Goal: Task Accomplishment & Management: Use online tool/utility

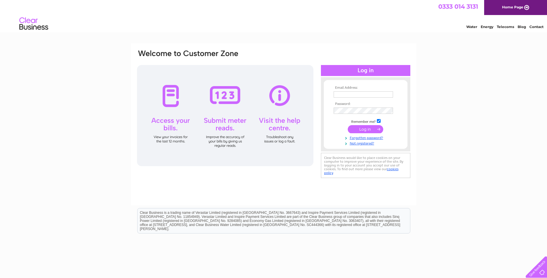
type input "[EMAIL_ADDRESS][DOMAIN_NAME]"
click at [366, 130] on input "submit" at bounding box center [365, 129] width 35 height 8
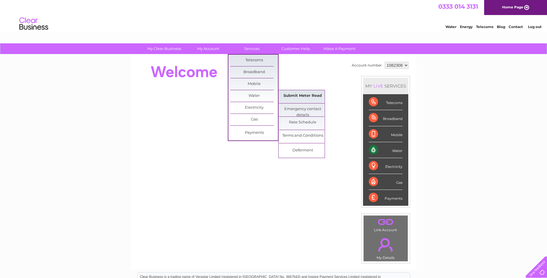
click at [294, 97] on link "Submit Meter Read" at bounding box center [303, 96] width 48 height 12
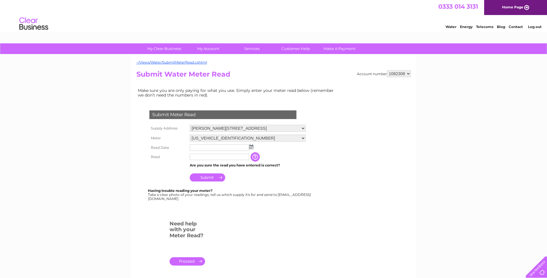
click at [251, 146] on img at bounding box center [251, 146] width 4 height 5
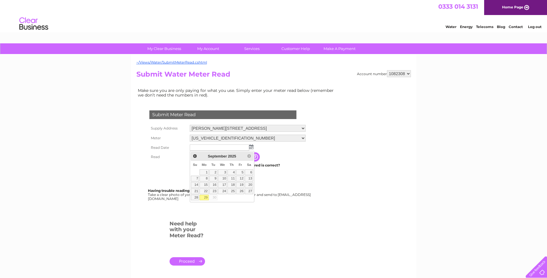
click at [206, 197] on link "29" at bounding box center [204, 197] width 9 height 6
type input "2025/09/29"
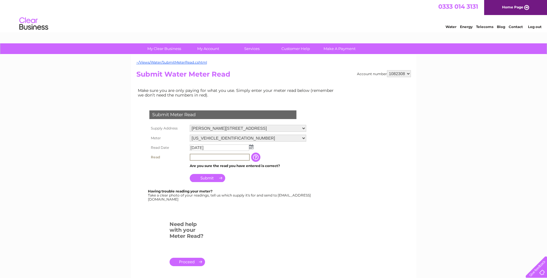
click at [198, 158] on input "text" at bounding box center [220, 157] width 60 height 7
type input "4202"
click at [210, 177] on input "Submit" at bounding box center [207, 177] width 35 height 8
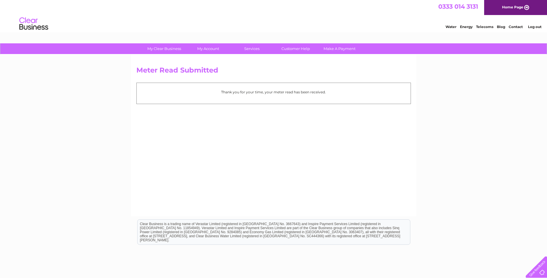
click at [535, 27] on link "Log out" at bounding box center [535, 27] width 14 height 4
